Goal: Transaction & Acquisition: Purchase product/service

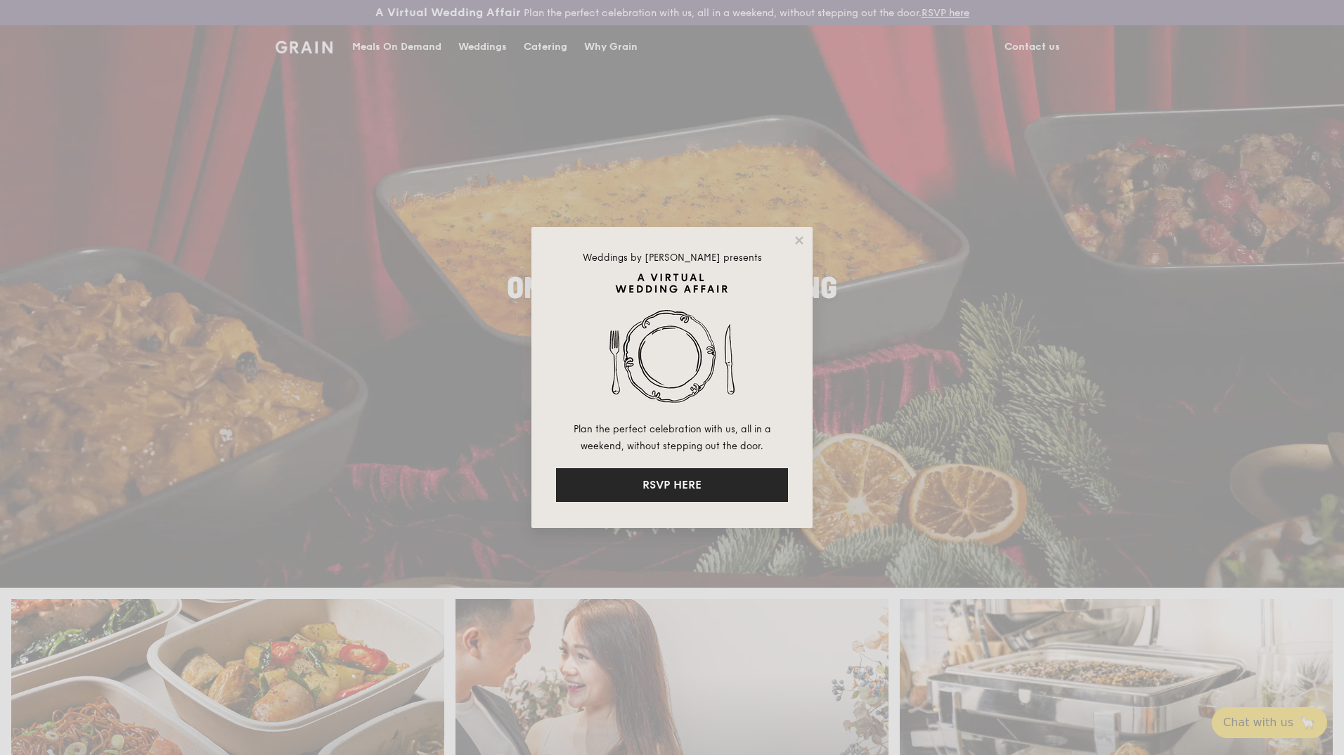
click at [718, 479] on button "RSVP HERE" at bounding box center [672, 485] width 232 height 34
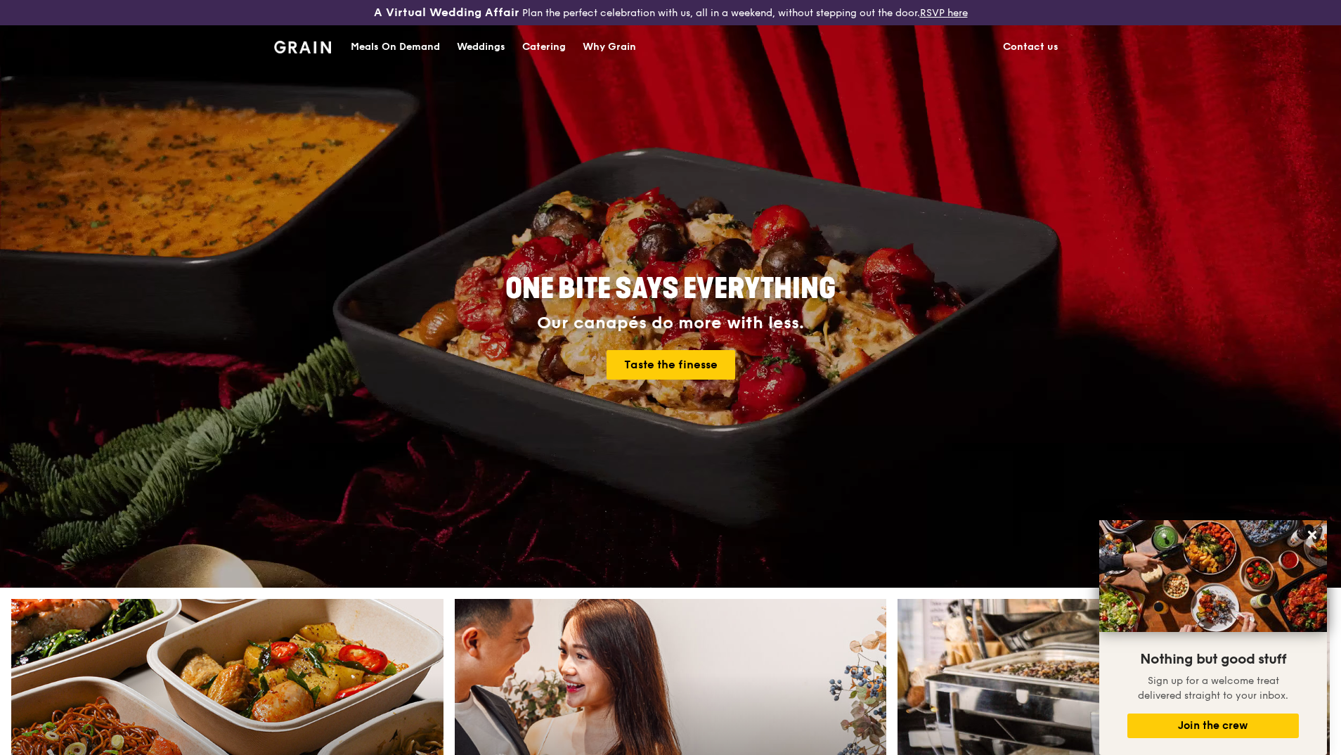
click at [401, 49] on div "Meals On Demand" at bounding box center [395, 47] width 89 height 42
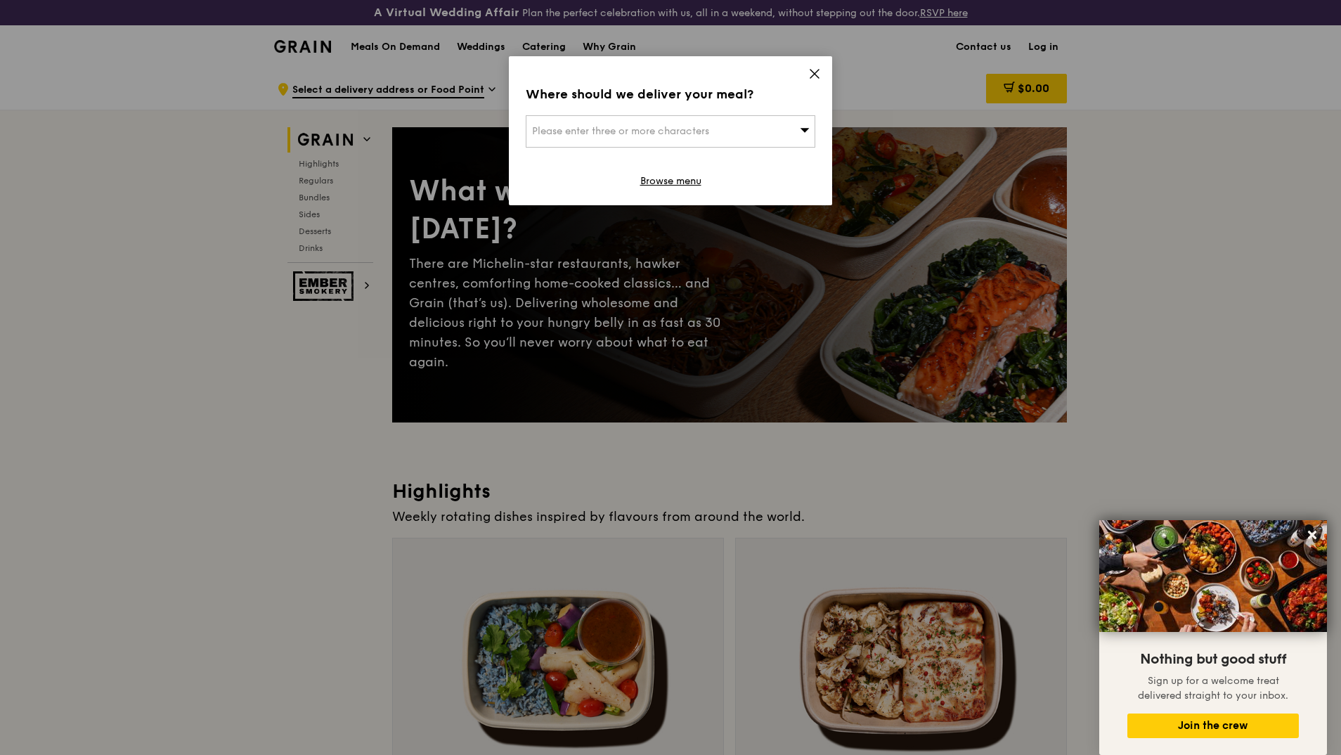
click at [705, 131] on span "Please enter three or more characters" at bounding box center [620, 131] width 177 height 12
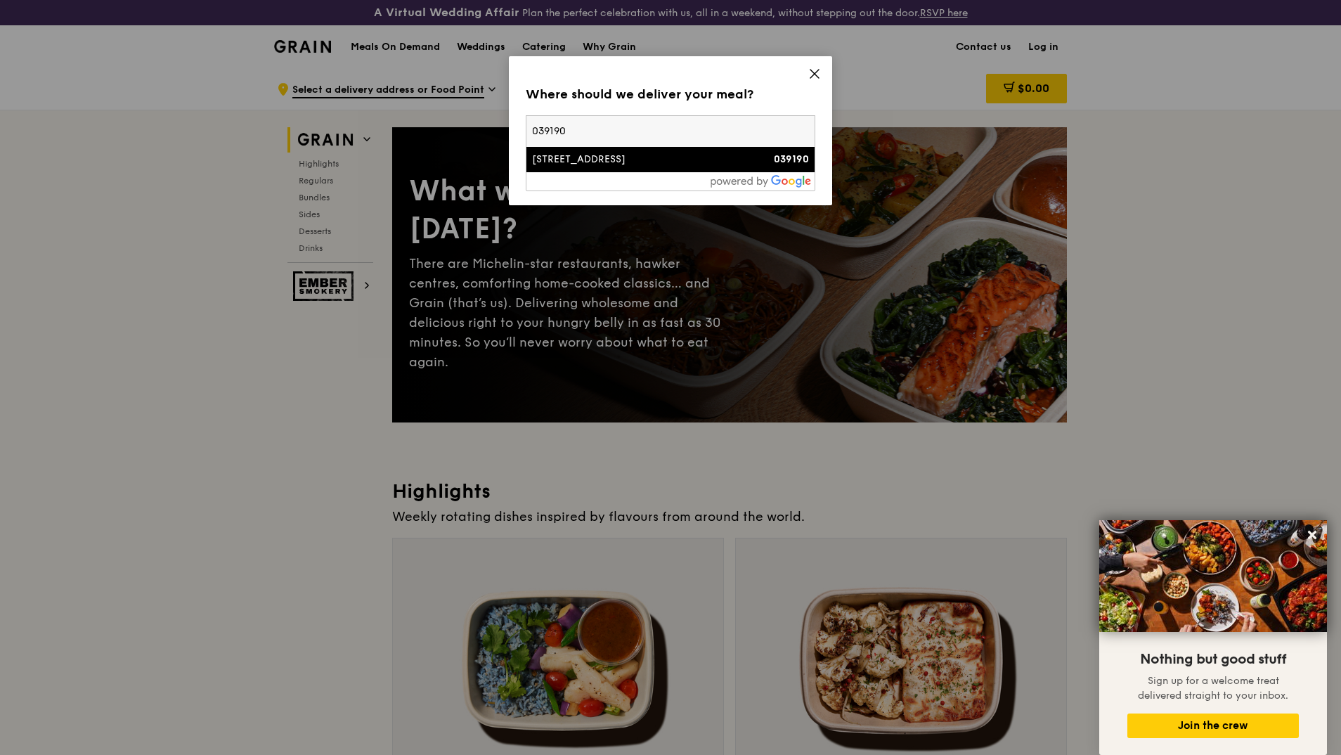
type input "039190"
click at [685, 155] on div "[STREET_ADDRESS]" at bounding box center [636, 160] width 208 height 14
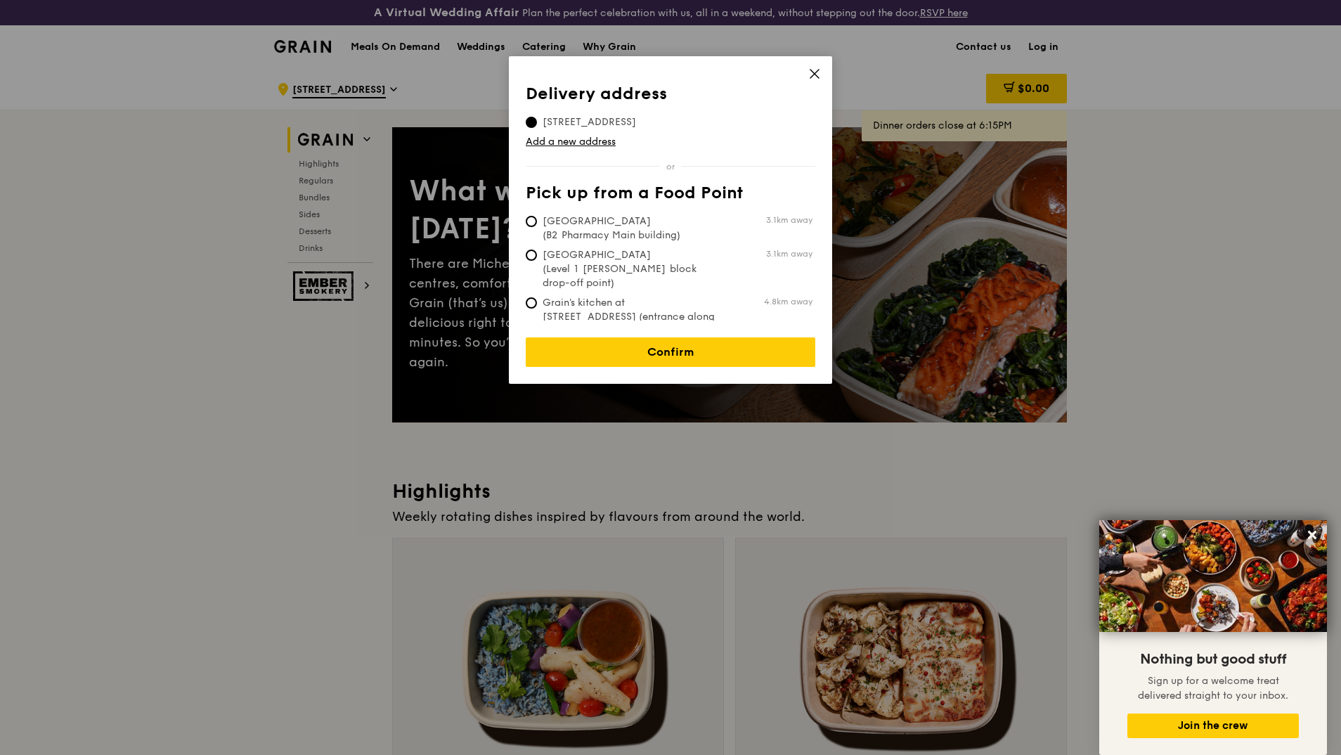
click at [711, 338] on link "Confirm" at bounding box center [671, 352] width 290 height 30
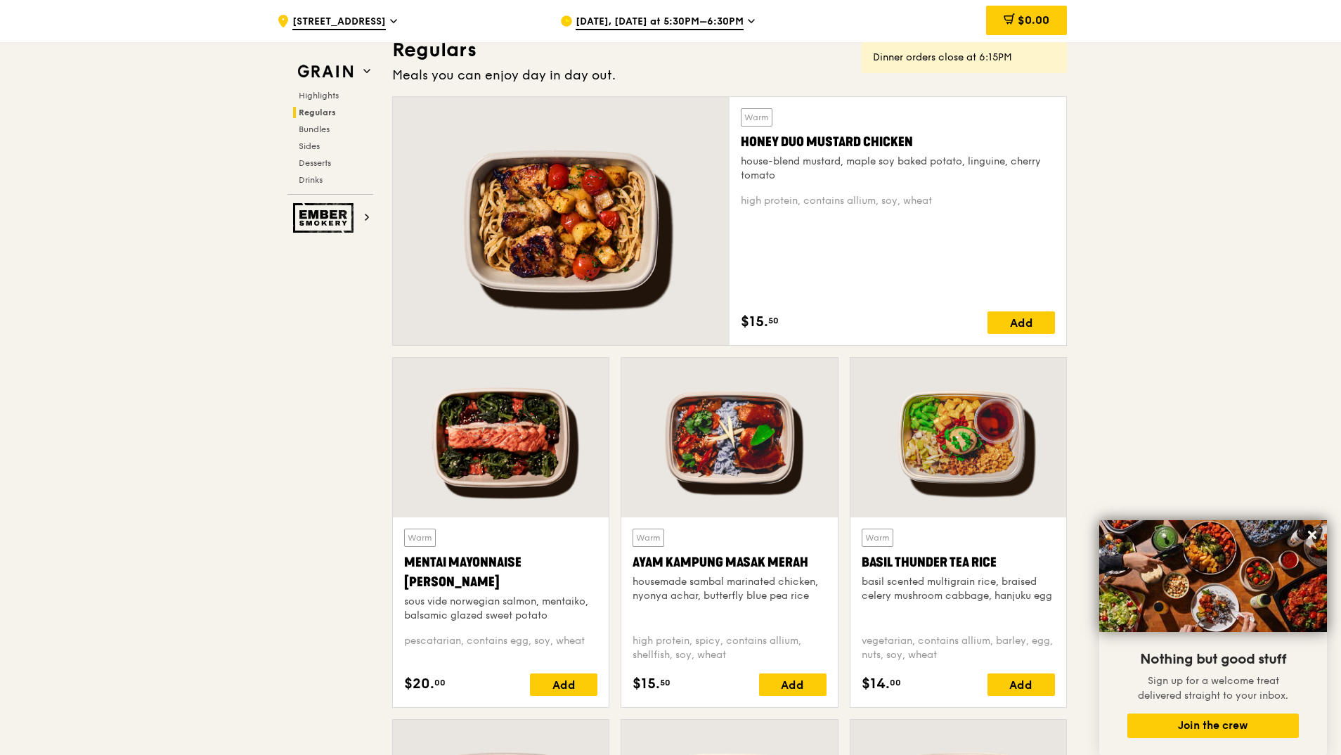
scroll to position [984, 0]
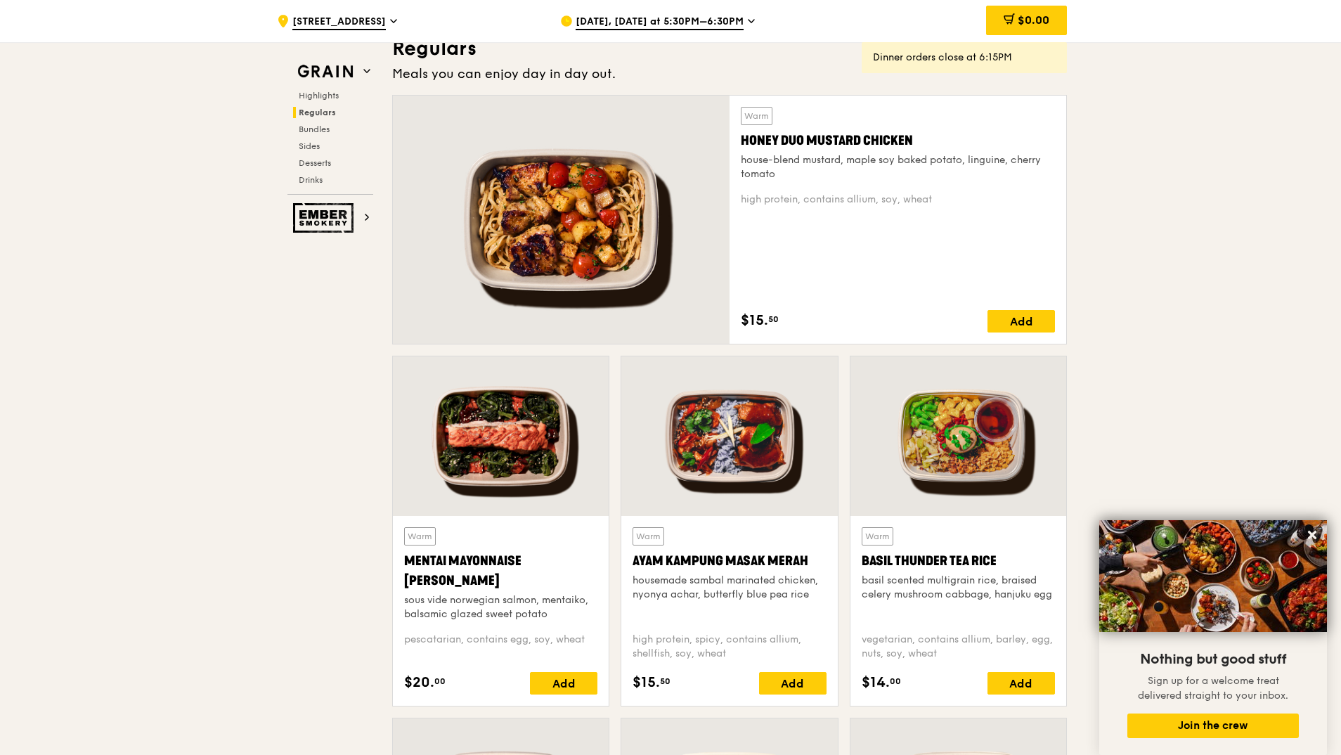
click at [1022, 318] on div "Add" at bounding box center [1020, 321] width 67 height 22
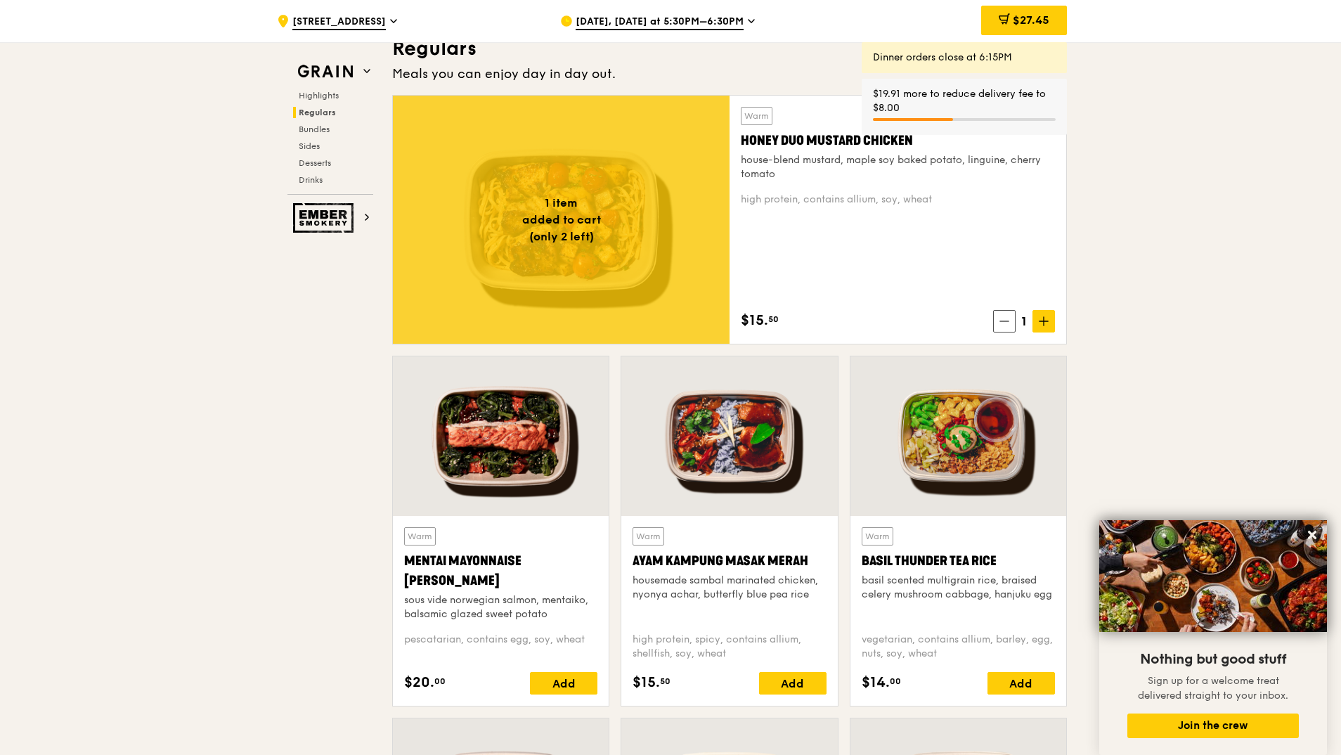
click at [716, 15] on span "Sep 22, Today at 5:30PM–6:30PM" at bounding box center [660, 22] width 168 height 15
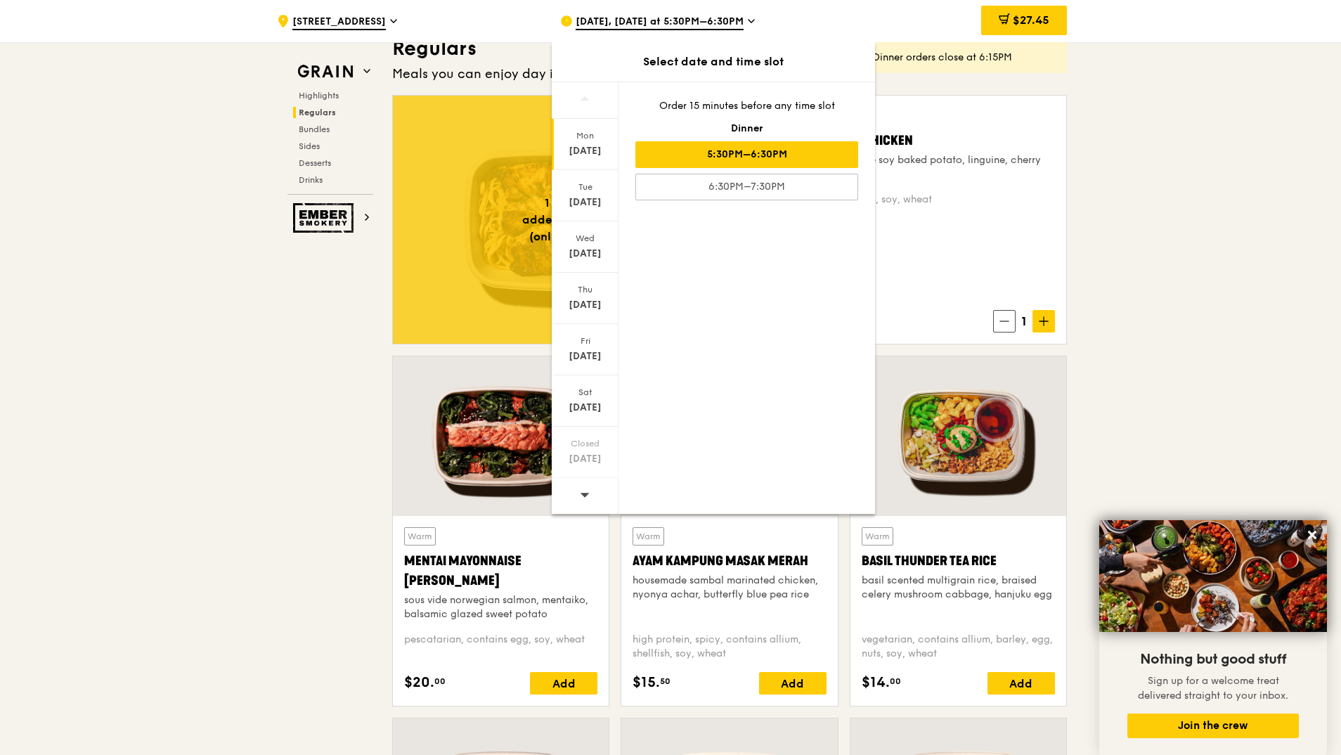
click at [592, 306] on div "Sep 25" at bounding box center [585, 305] width 63 height 14
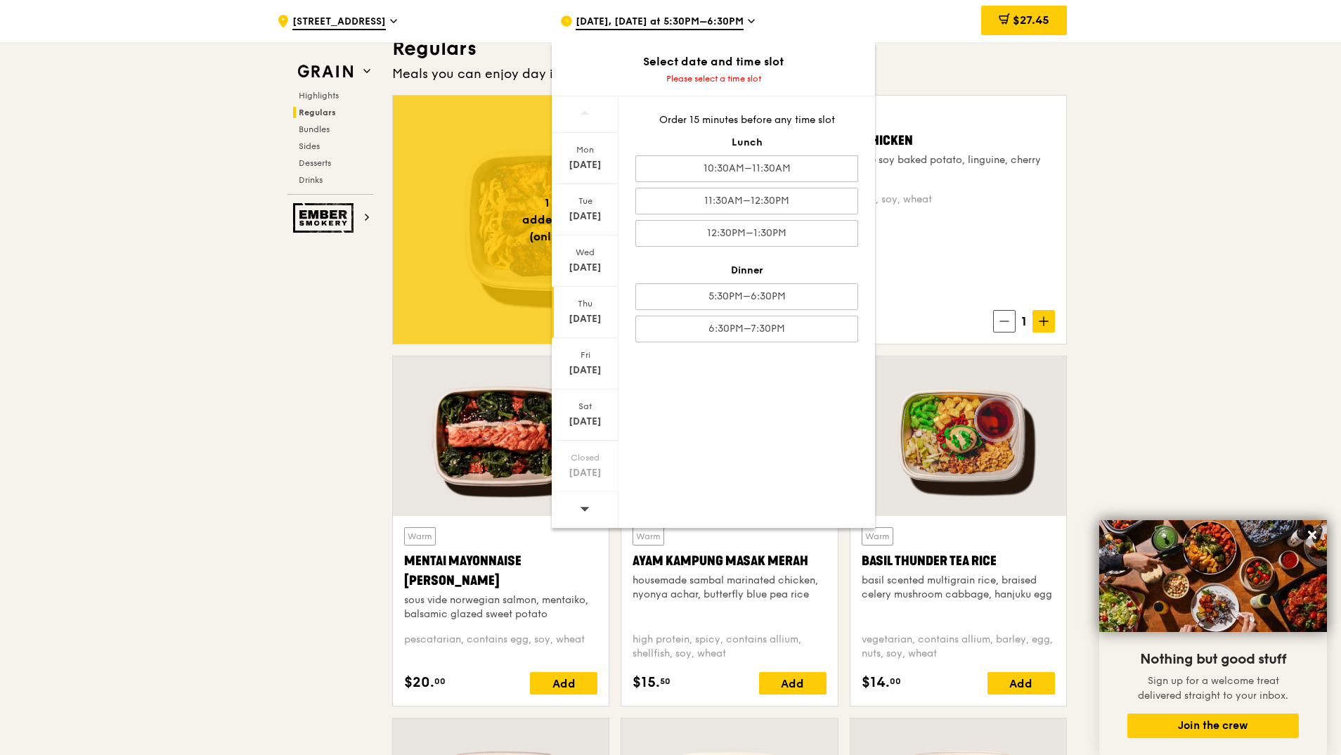
click at [791, 200] on div "11:30AM–12:30PM" at bounding box center [746, 201] width 223 height 27
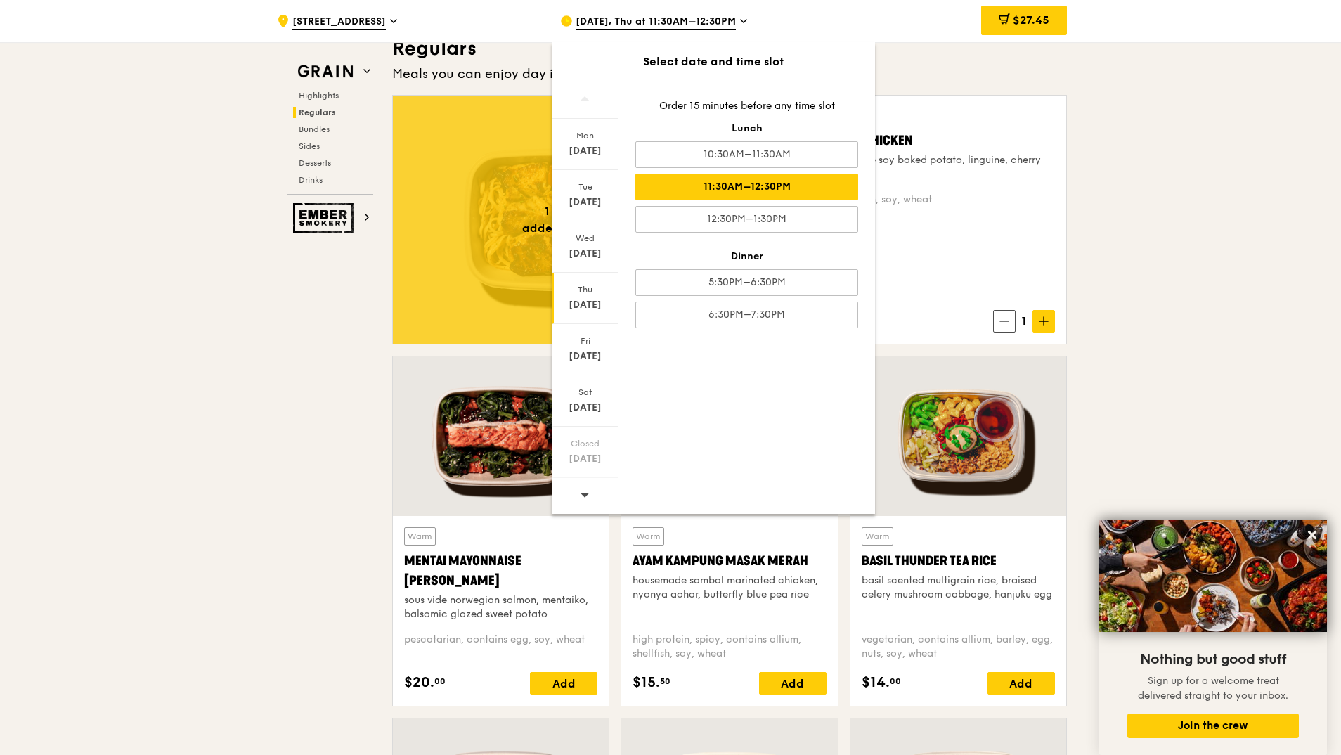
click at [805, 155] on div "10:30AM–11:30AM" at bounding box center [746, 154] width 223 height 27
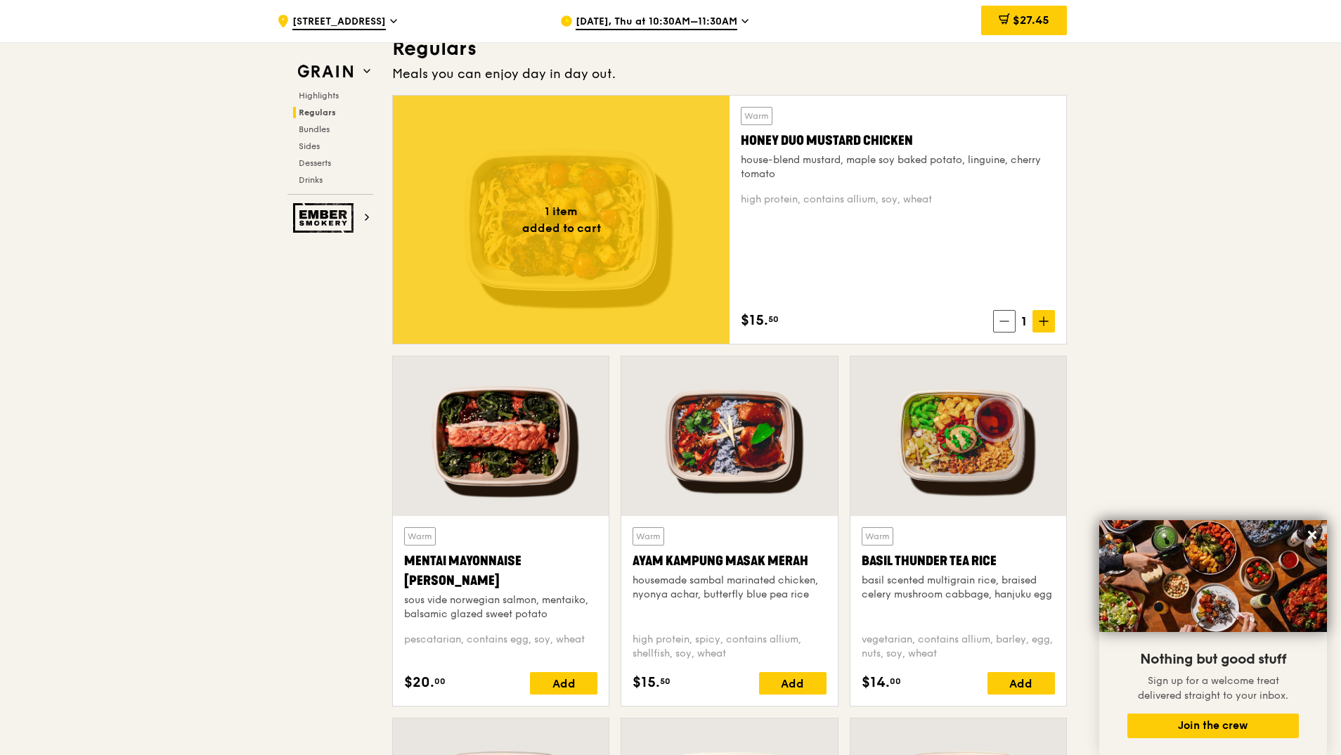
click at [759, 23] on div "Sep 25, Thu at 10:30AM–11:30AM" at bounding box center [690, 21] width 261 height 42
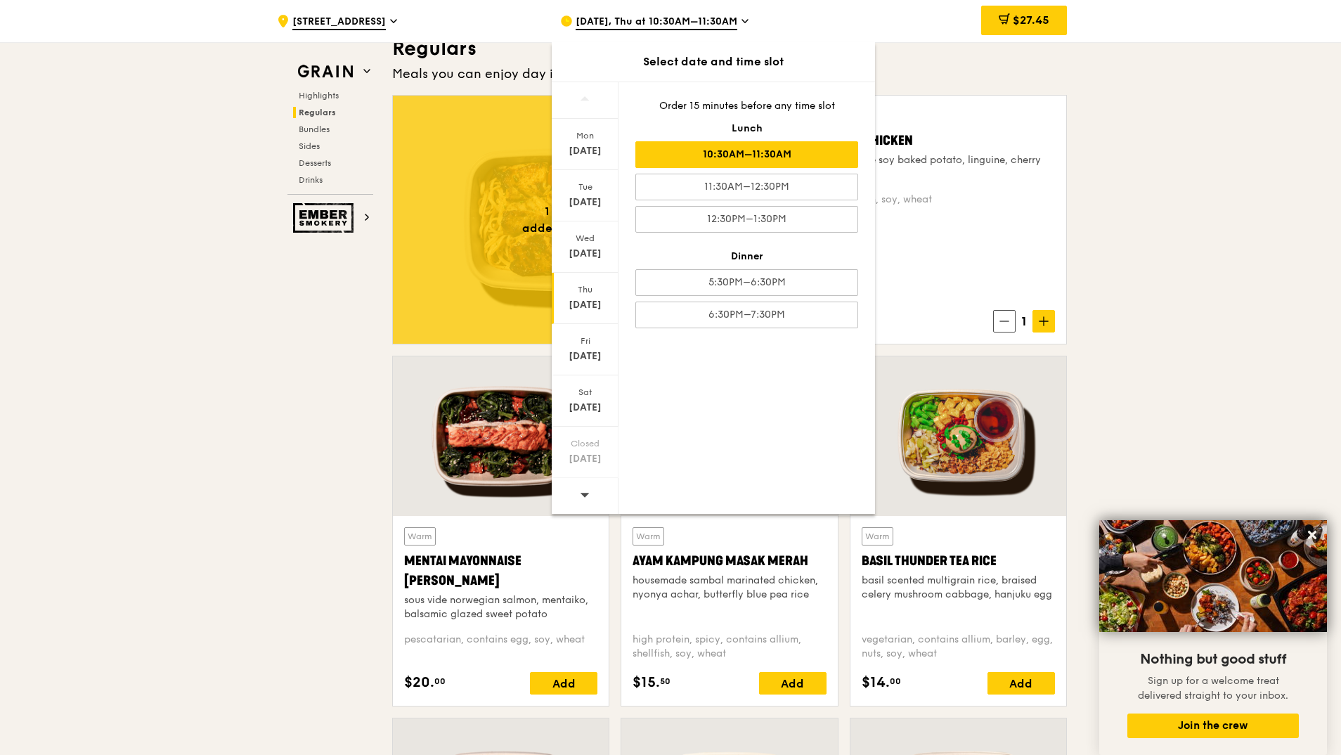
click at [725, 18] on span "Sep 25, Thu at 10:30AM–11:30AM" at bounding box center [657, 22] width 162 height 15
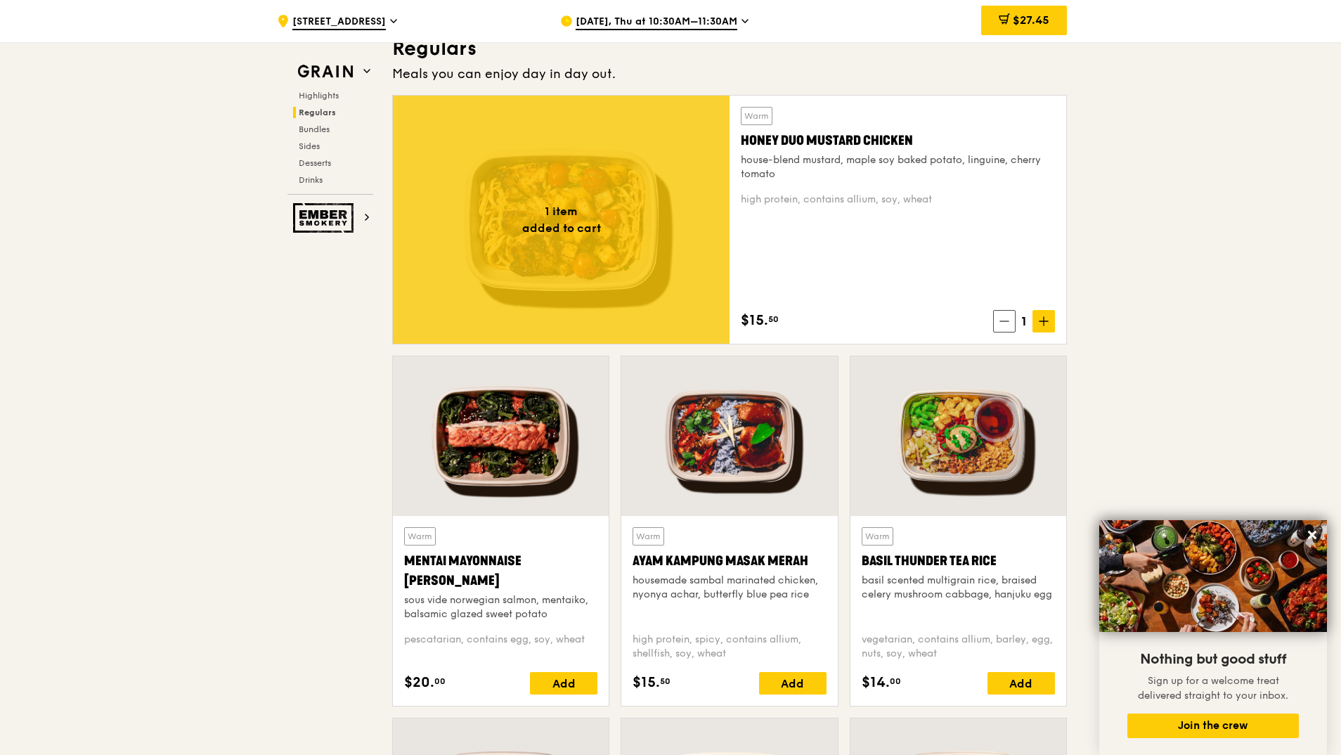
click at [701, 18] on span "Sep 25, Thu at 10:30AM–11:30AM" at bounding box center [657, 22] width 162 height 15
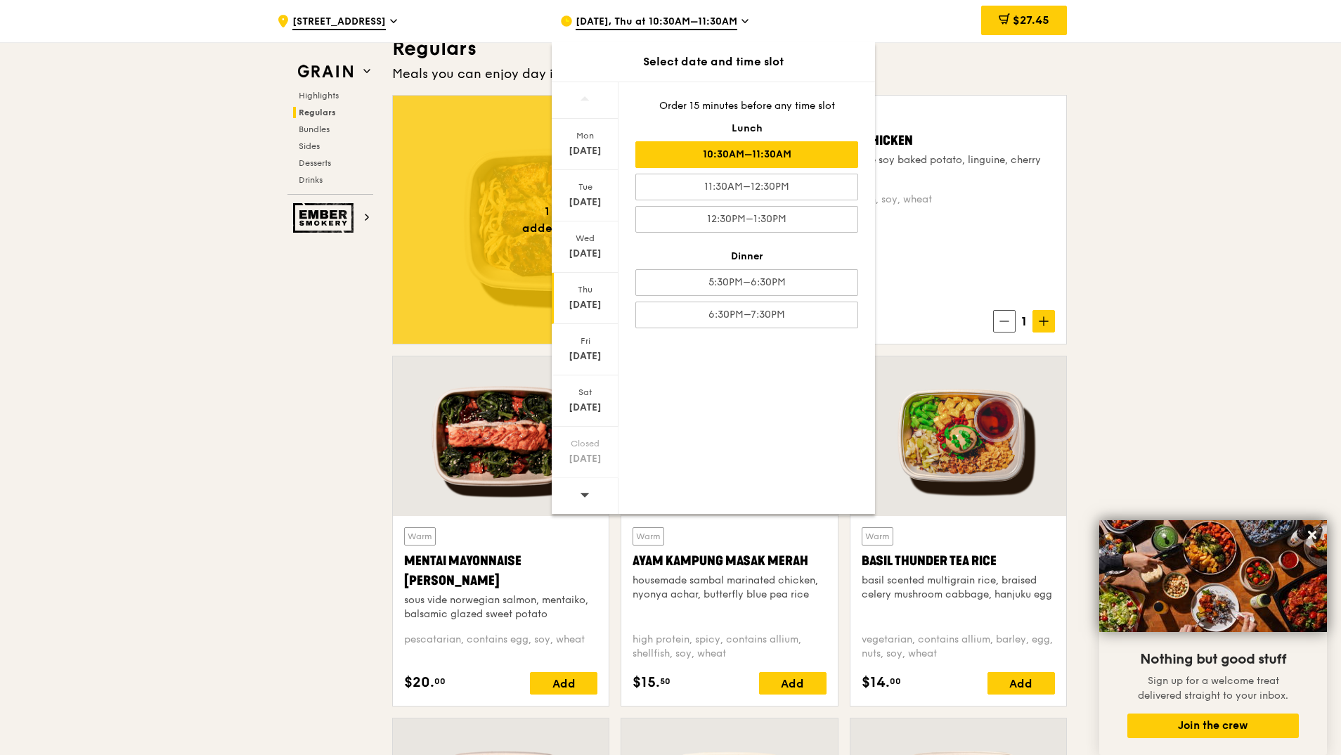
click at [581, 493] on icon at bounding box center [585, 494] width 10 height 11
click at [576, 290] on div "Thu" at bounding box center [585, 289] width 63 height 11
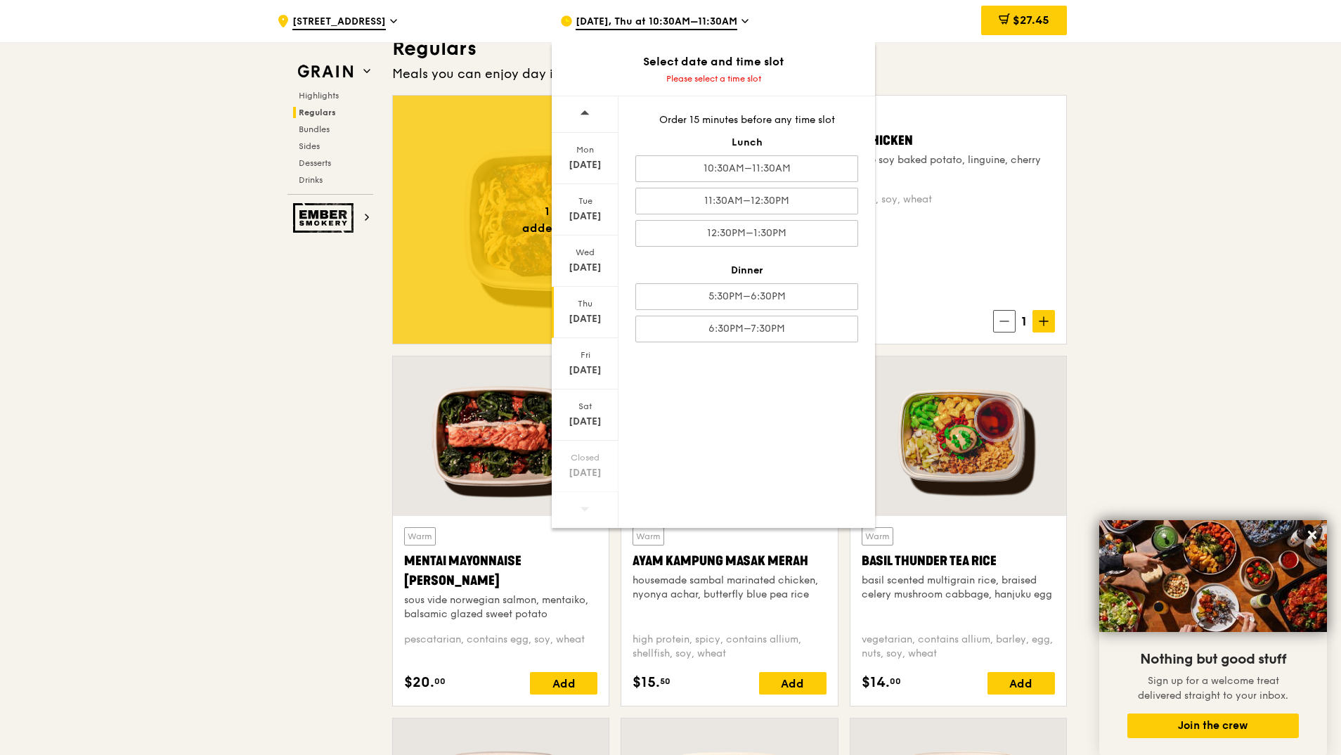
click at [762, 175] on div "10:30AM–11:30AM" at bounding box center [746, 168] width 223 height 27
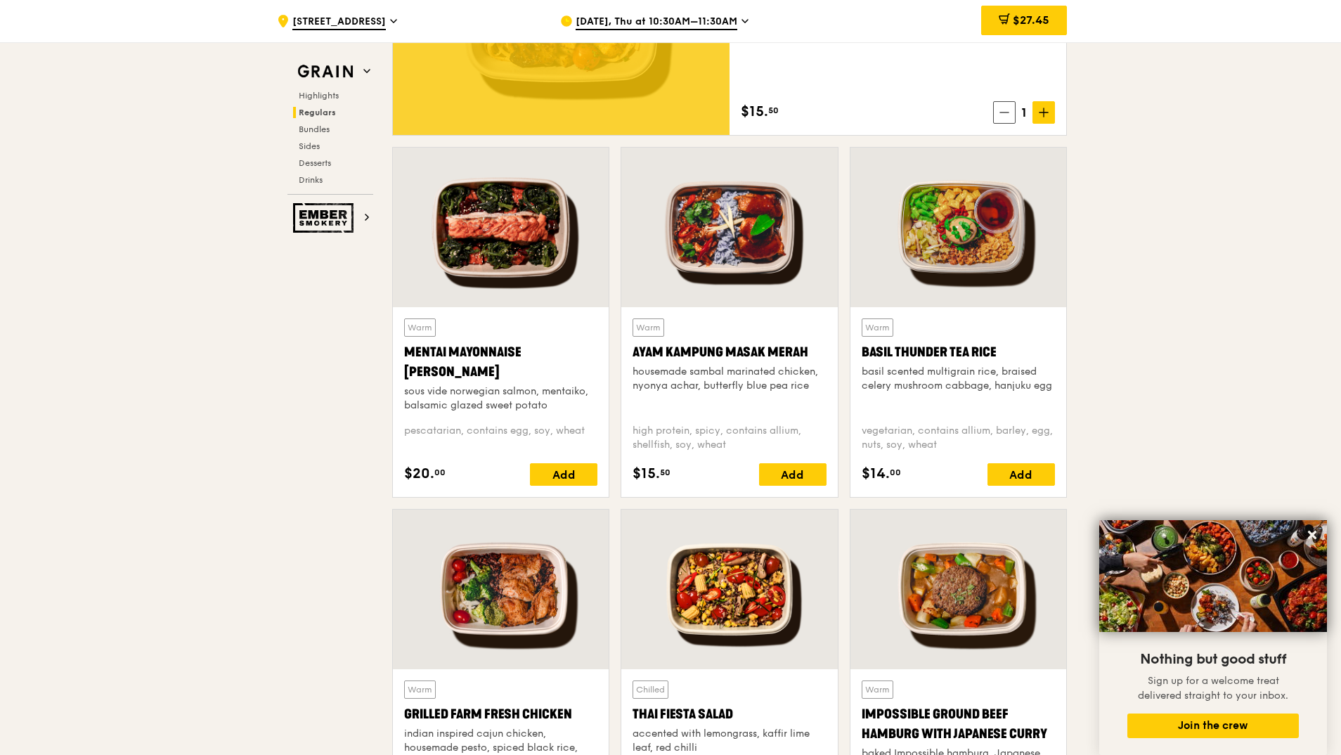
scroll to position [1195, 0]
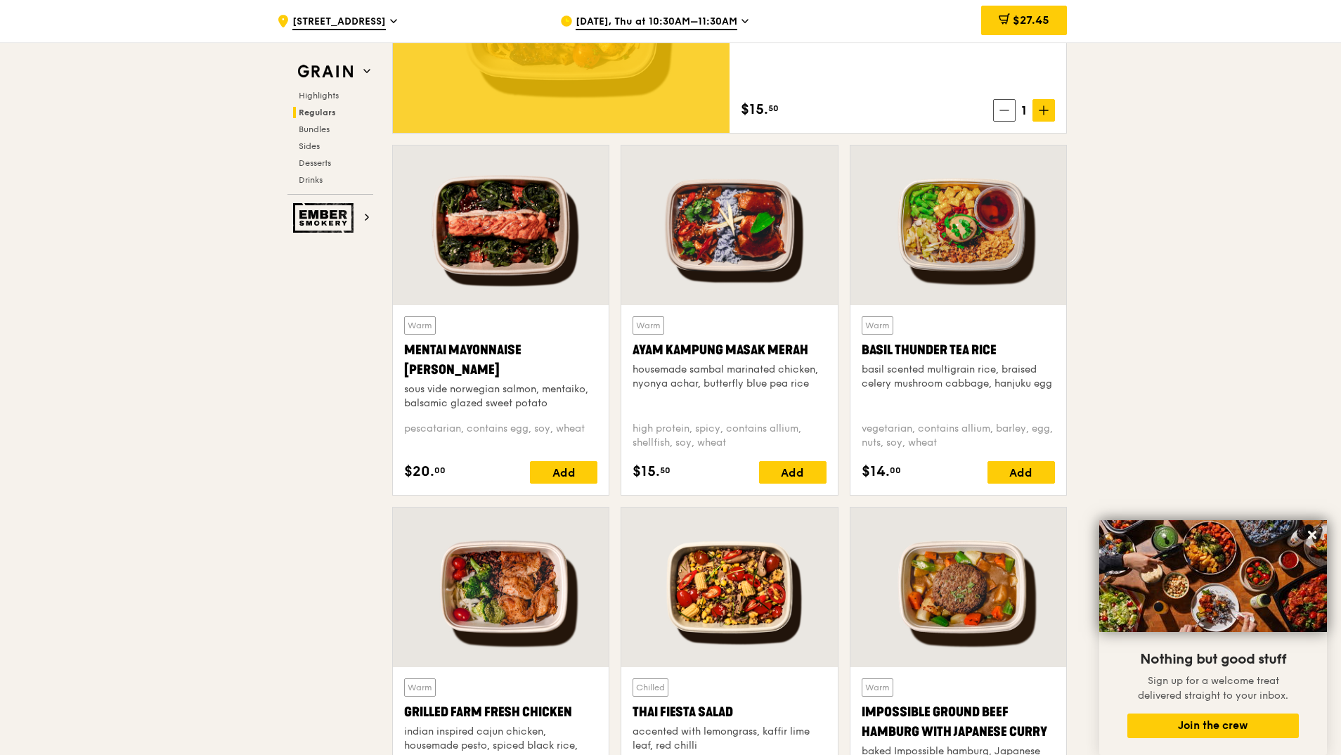
click at [1016, 469] on div "Add" at bounding box center [1020, 472] width 67 height 22
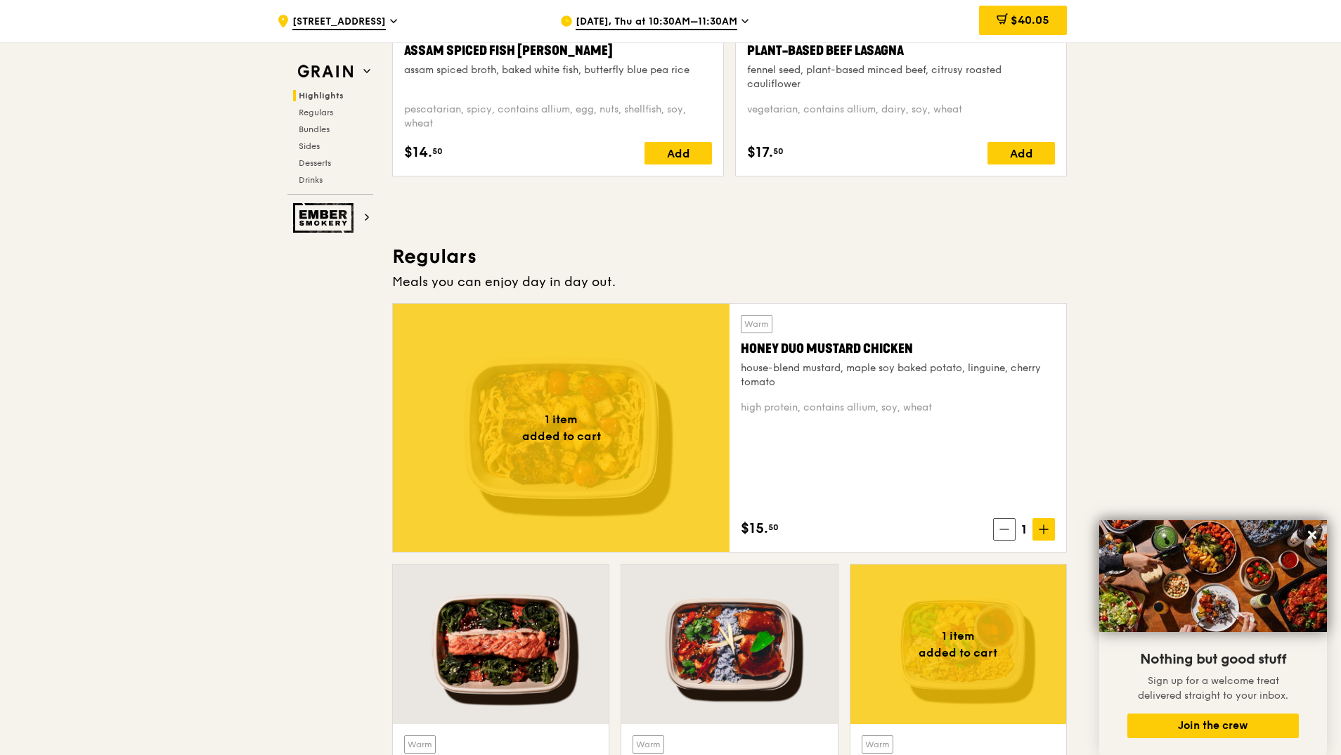
scroll to position [773, 0]
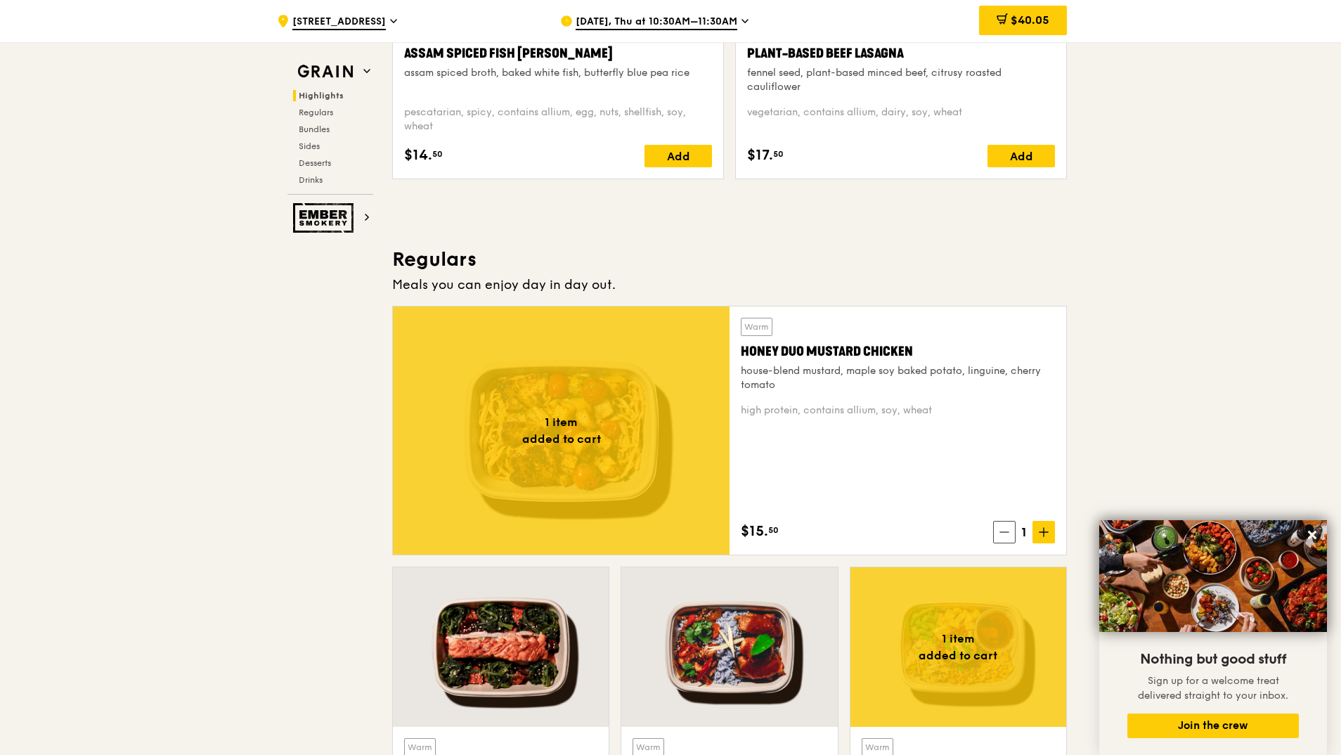
click at [1011, 538] on span at bounding box center [1004, 532] width 22 height 22
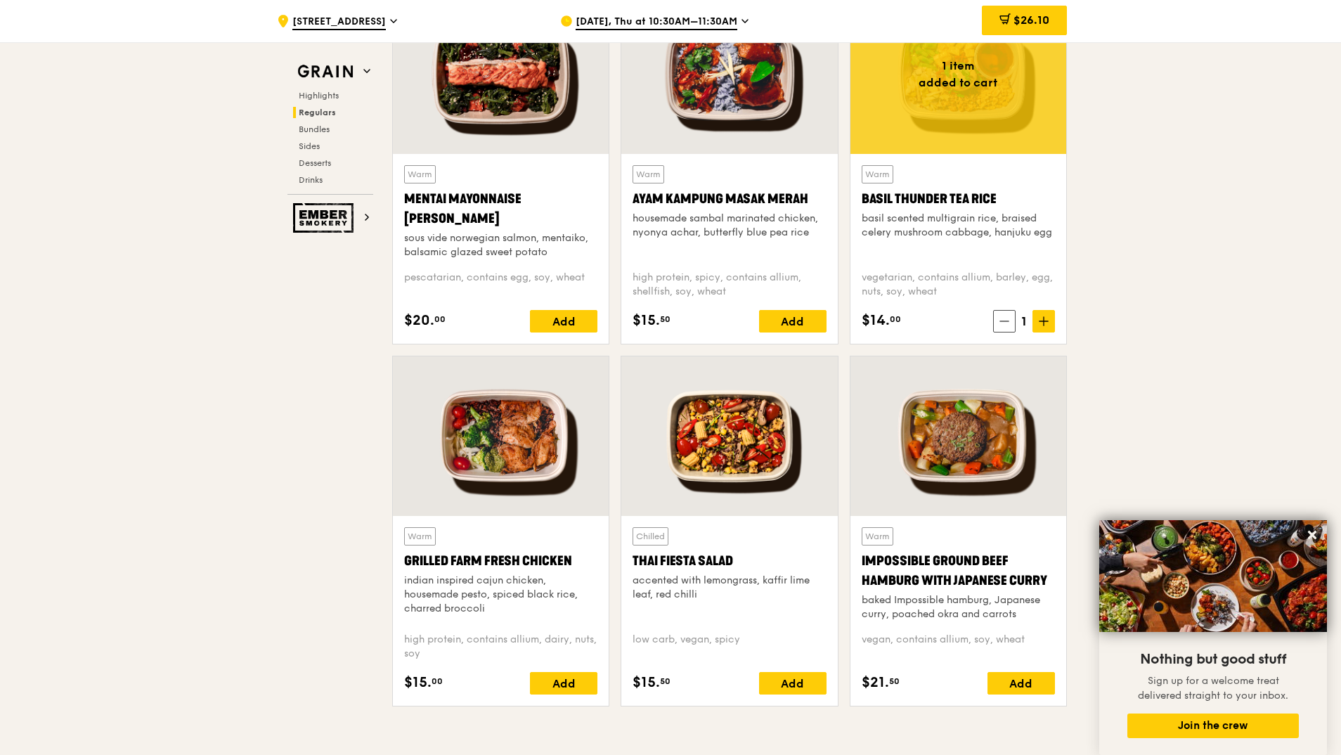
scroll to position [1335, 0]
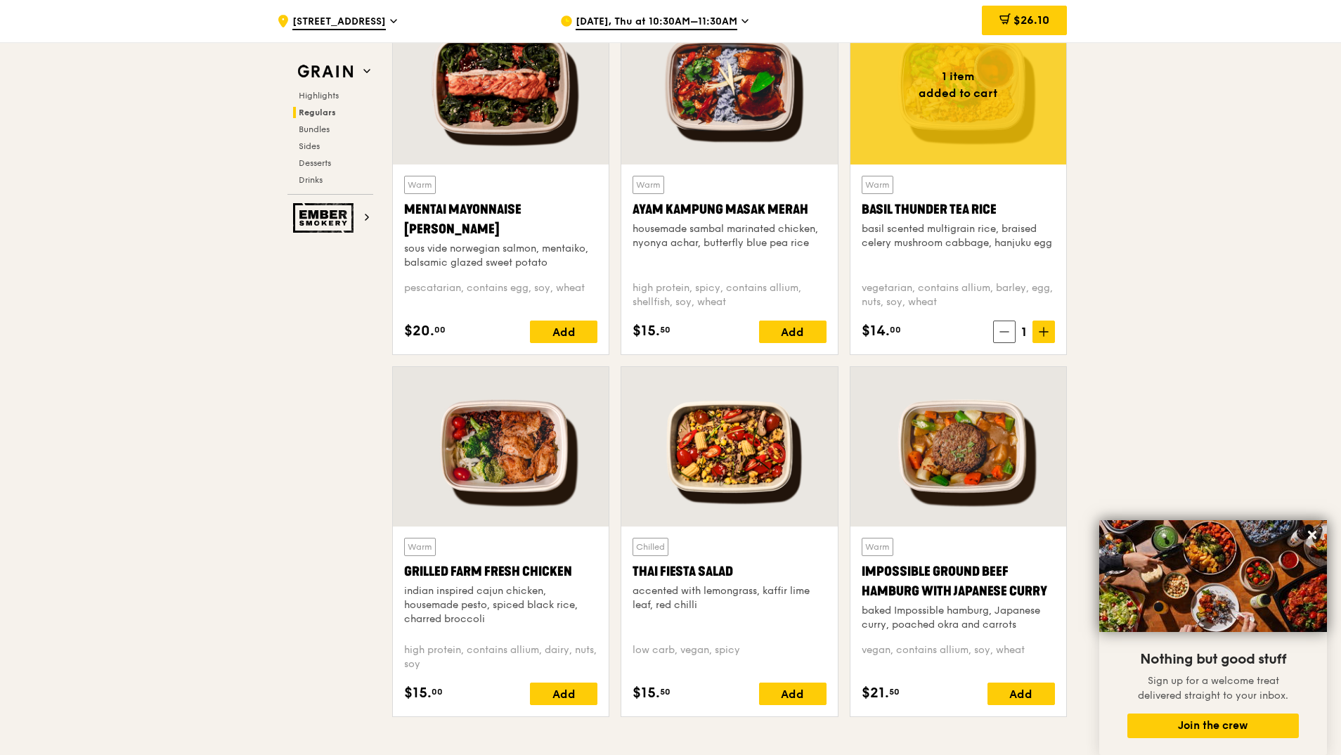
click at [543, 701] on div "Add" at bounding box center [563, 693] width 67 height 22
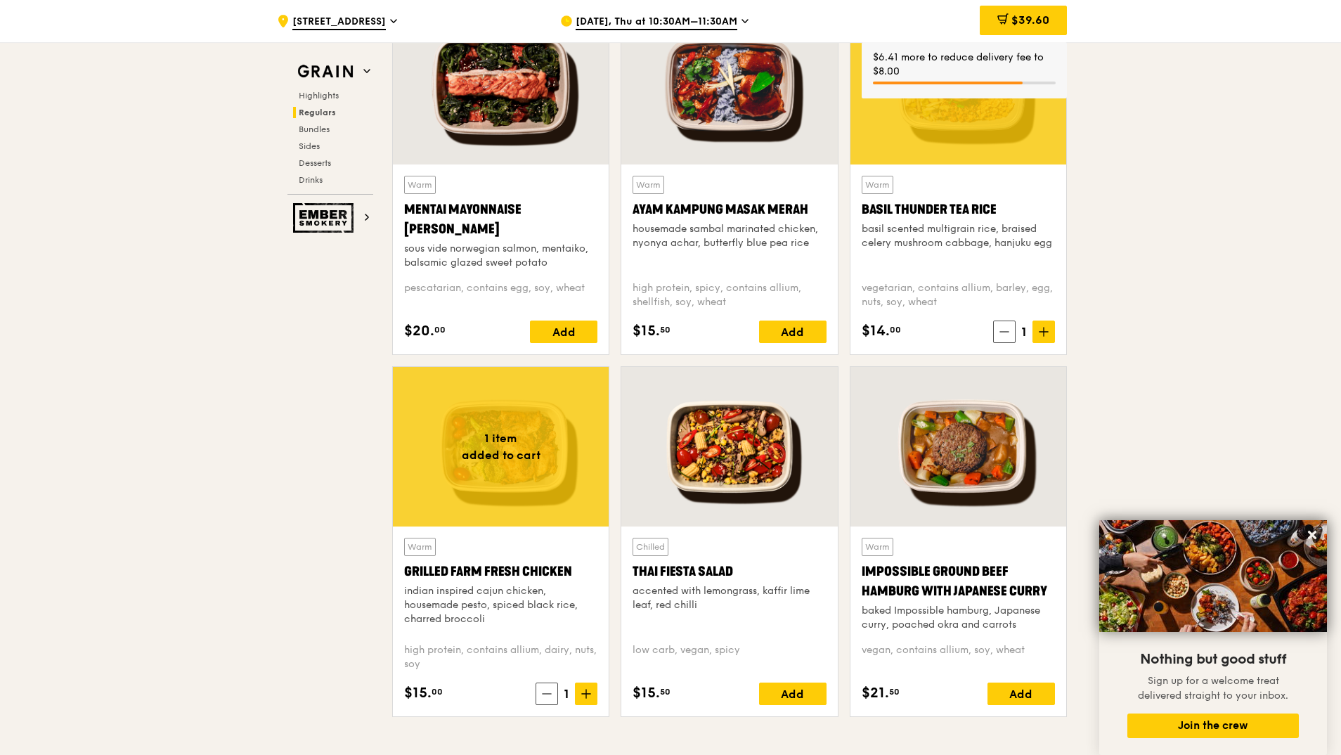
click at [547, 701] on span at bounding box center [547, 693] width 22 height 22
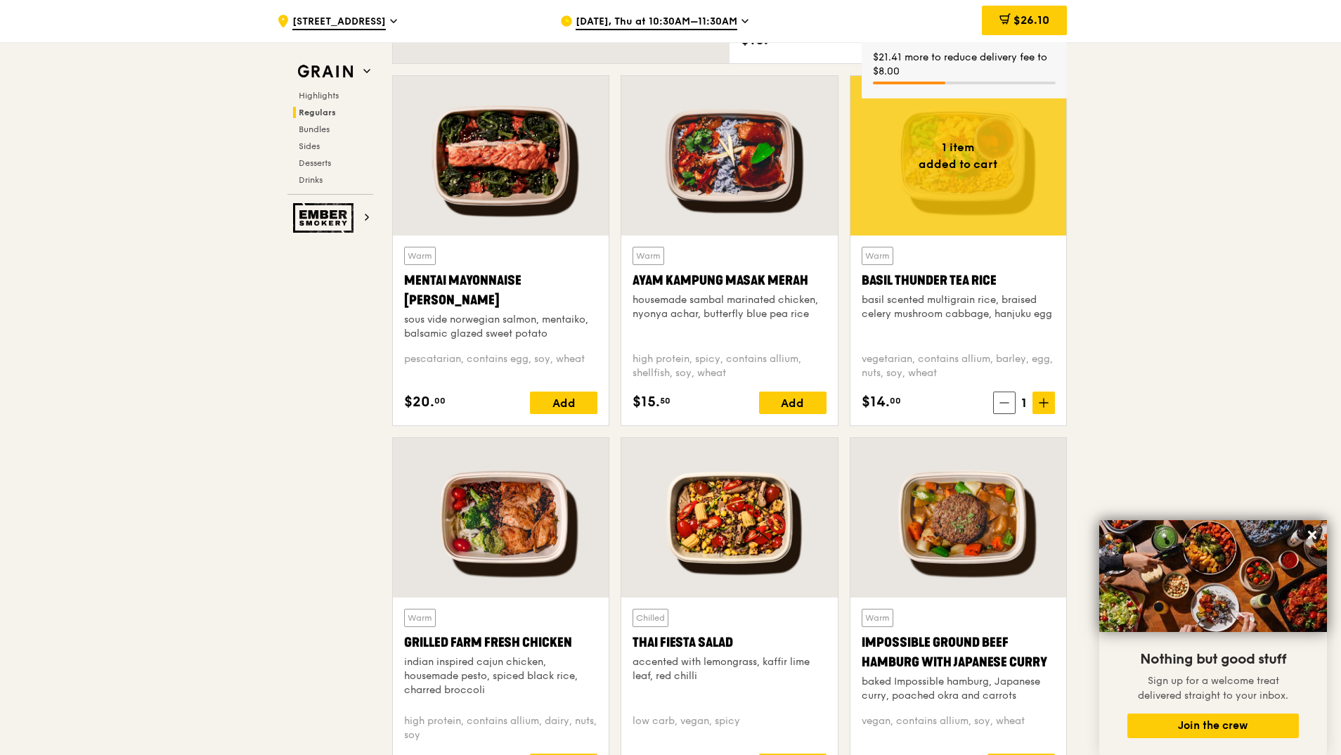
scroll to position [1265, 0]
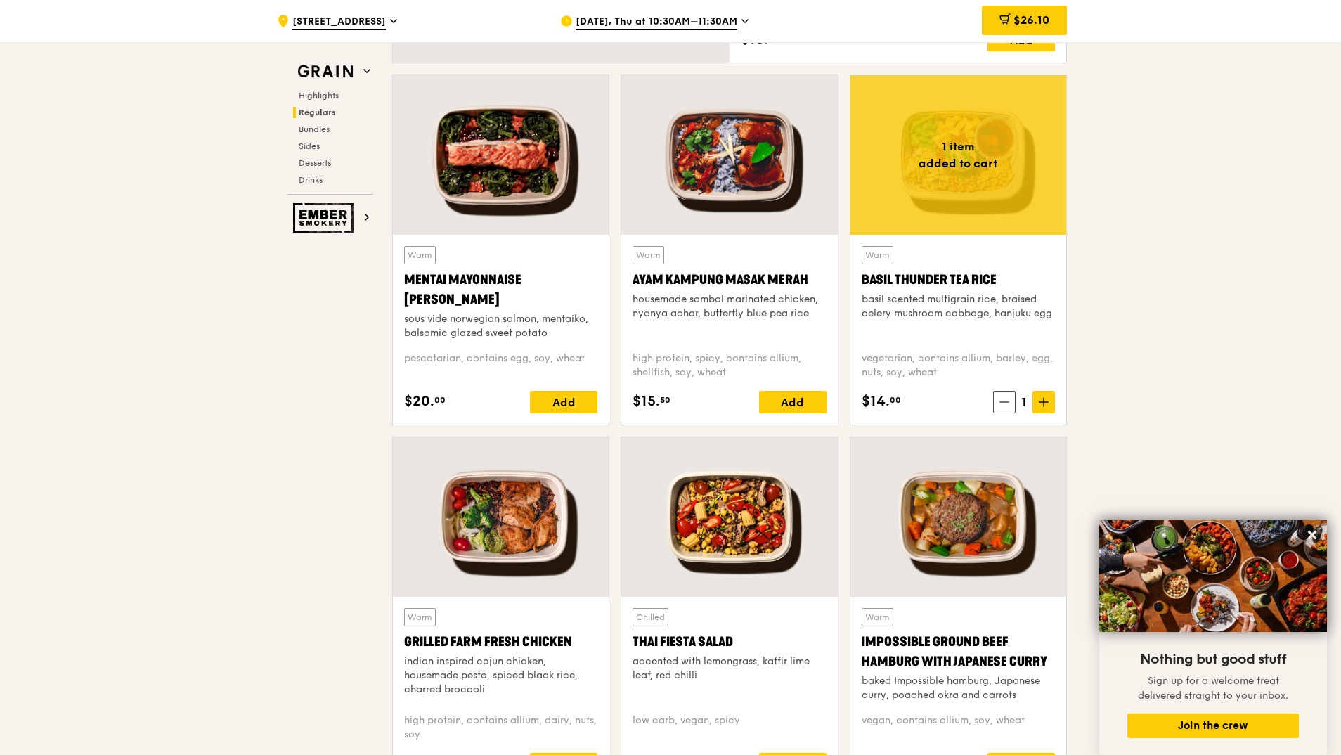
click at [1013, 20] on span "$26.10" at bounding box center [1031, 19] width 36 height 13
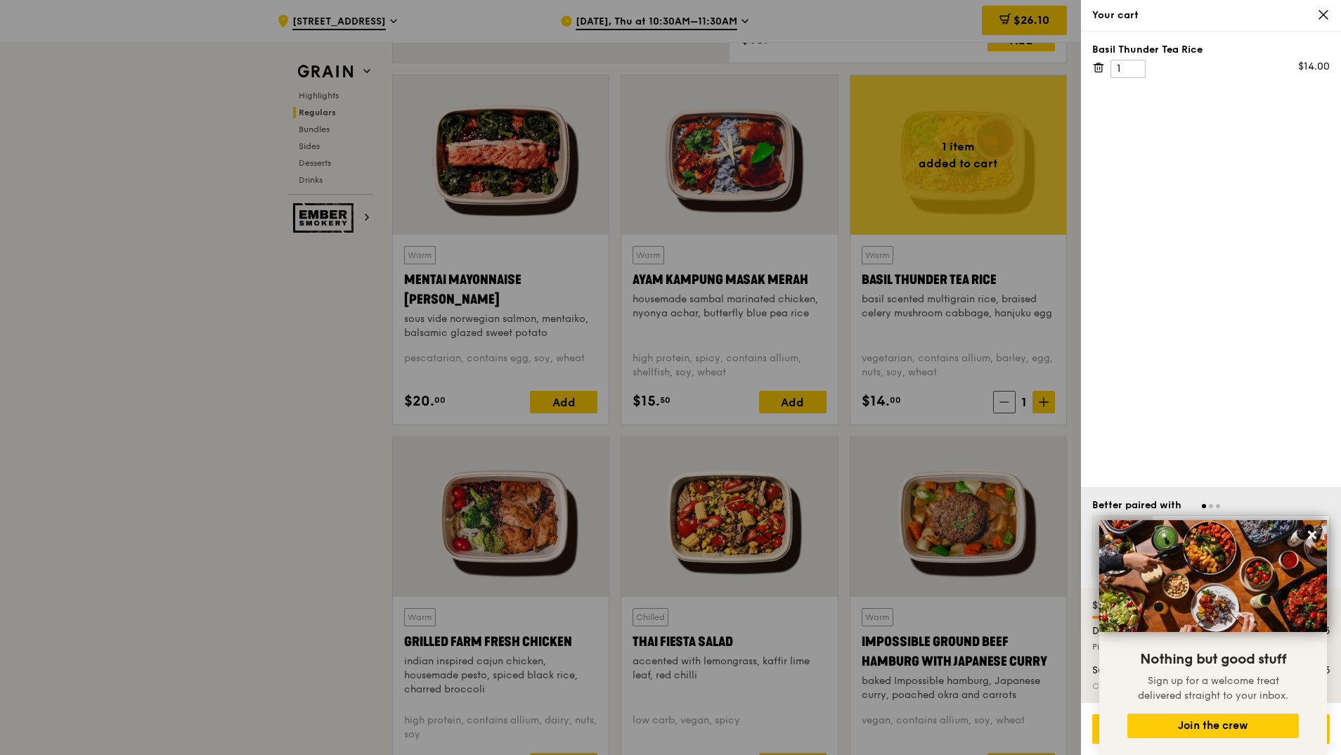
click at [1100, 67] on icon at bounding box center [1100, 68] width 0 height 3
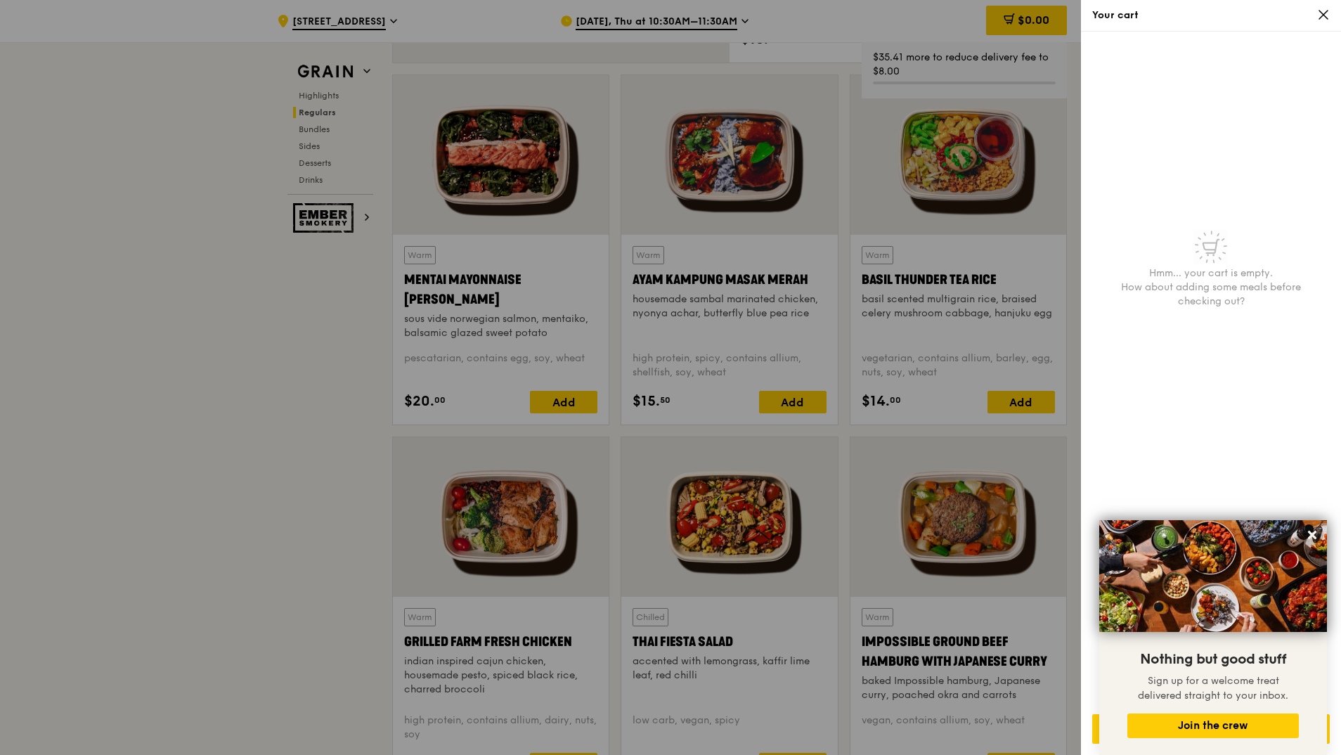
click at [1325, 15] on icon at bounding box center [1323, 14] width 13 height 13
